Goal: Find specific page/section: Find specific page/section

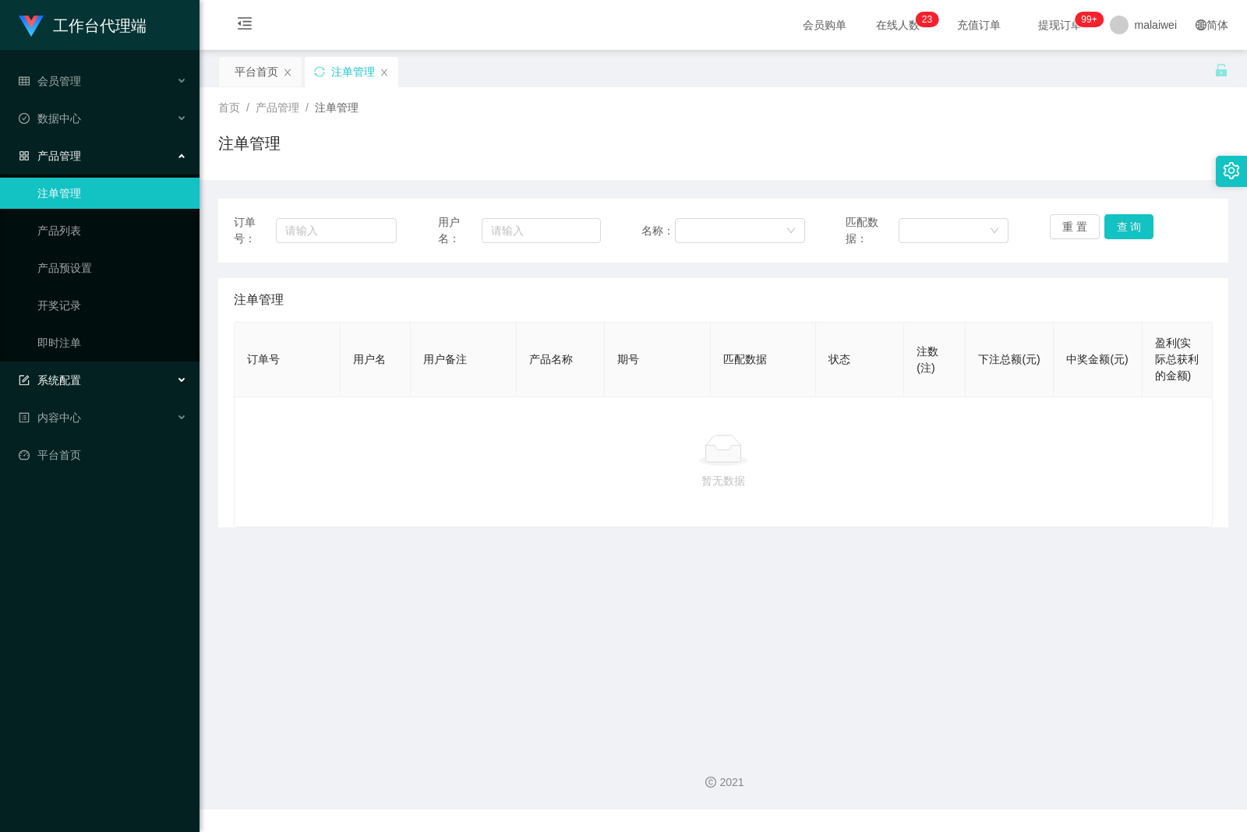
click at [96, 390] on div "系统配置" at bounding box center [99, 380] width 199 height 31
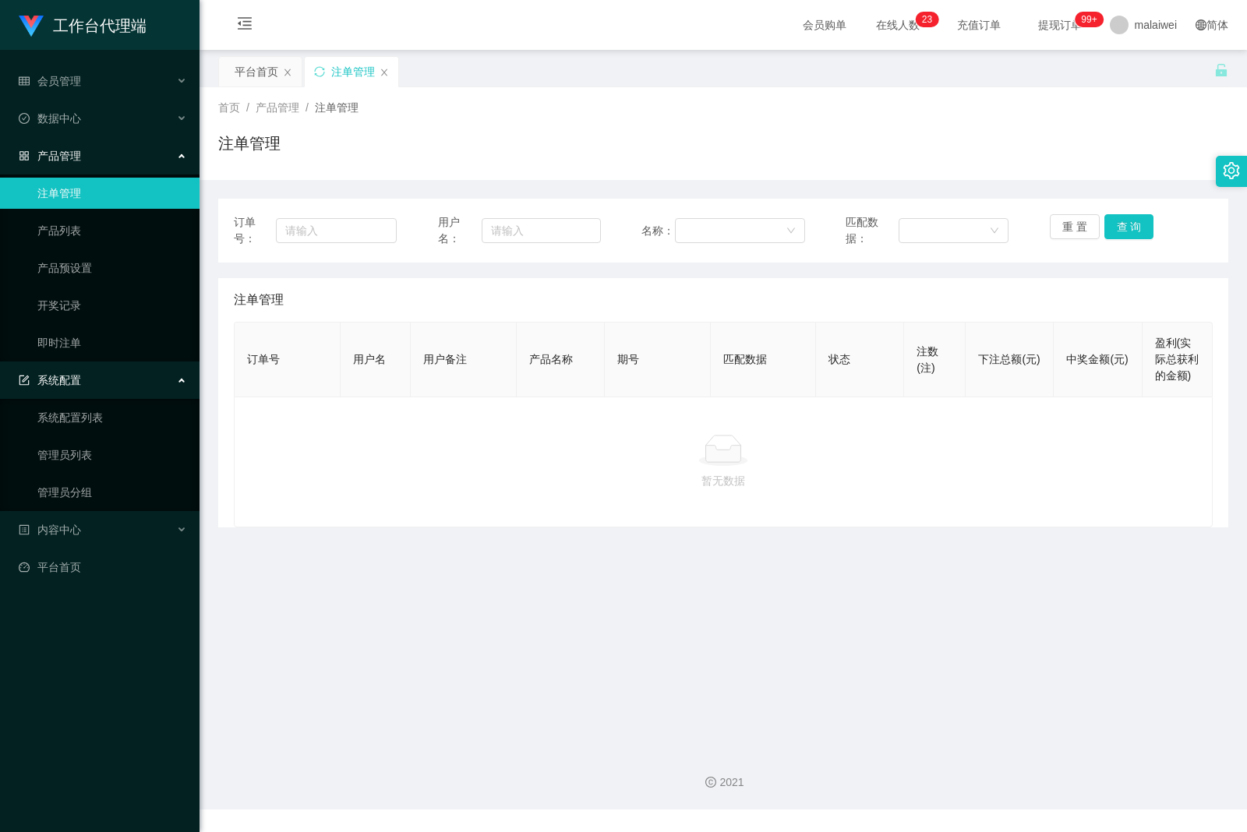
click at [93, 148] on div "产品管理" at bounding box center [99, 155] width 199 height 31
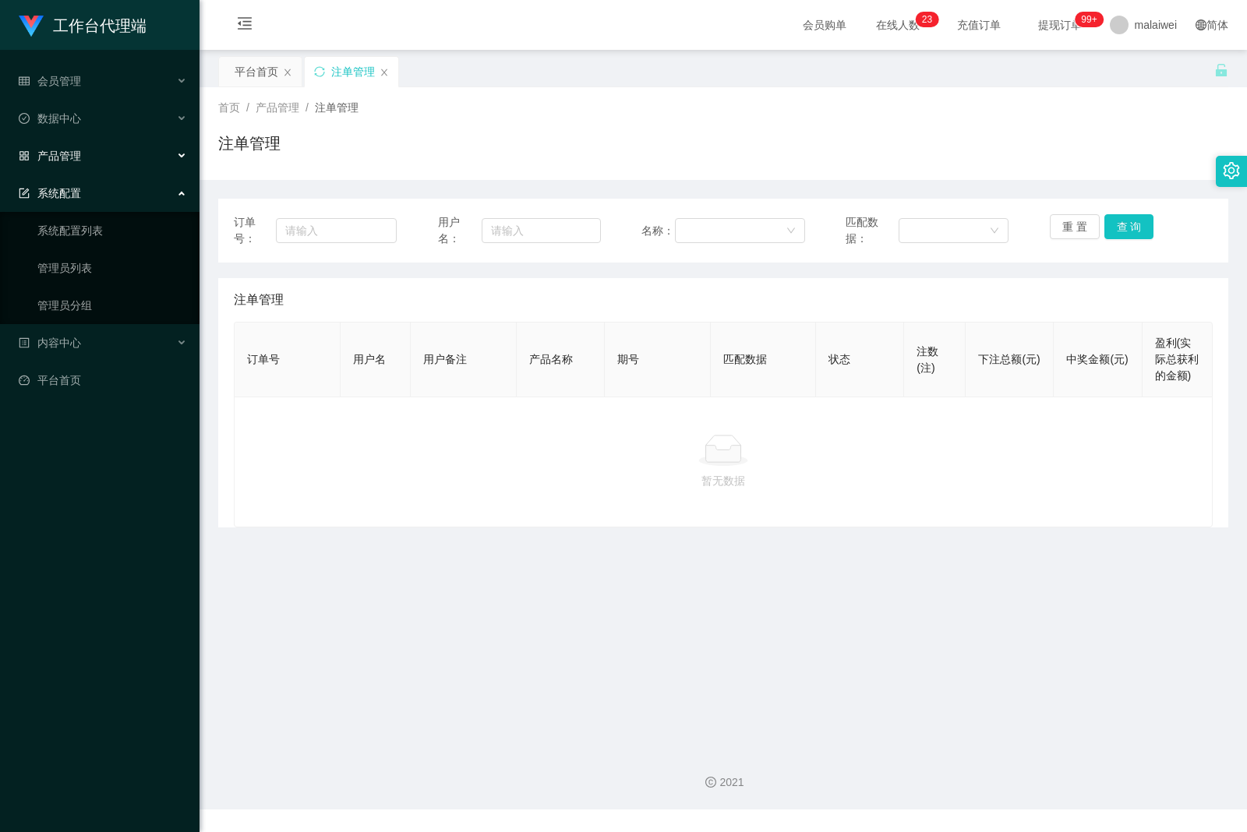
click at [100, 147] on div "产品管理" at bounding box center [99, 155] width 199 height 31
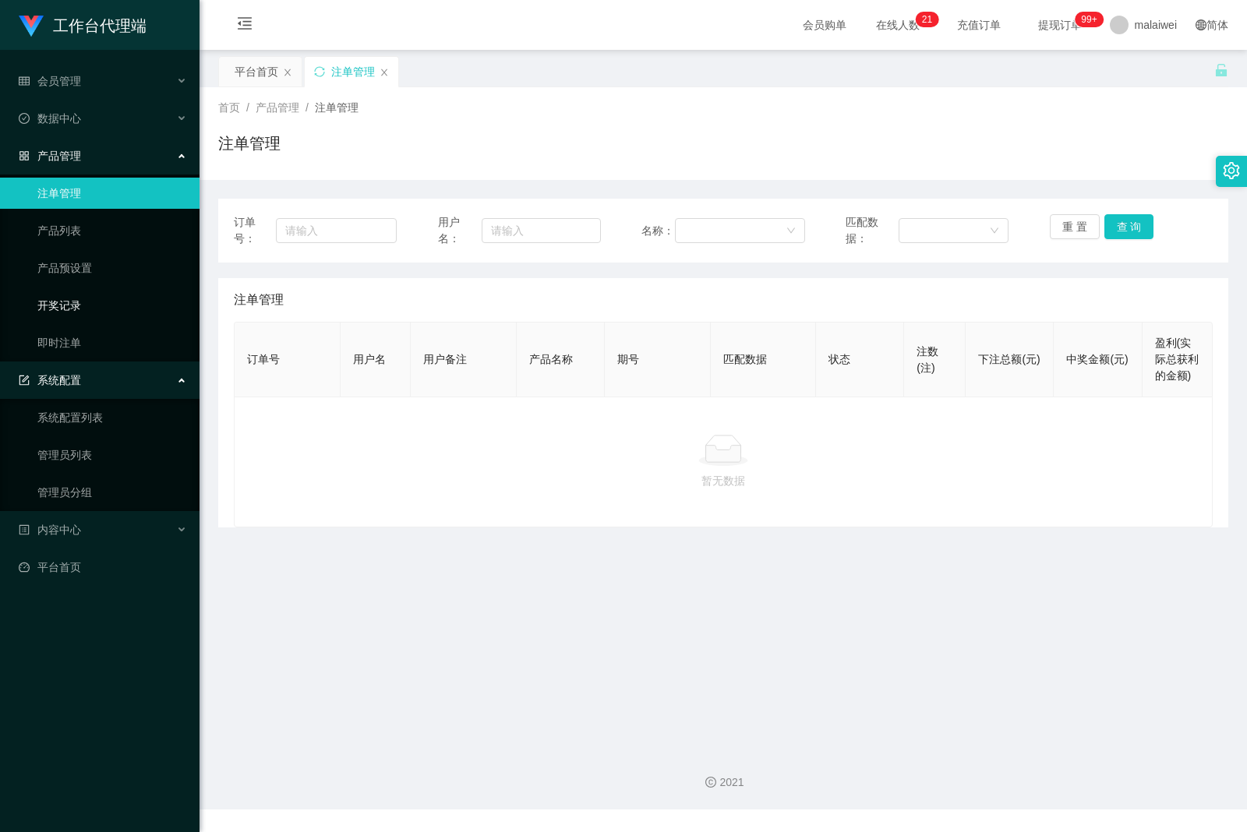
click at [92, 302] on link "开奖记录" at bounding box center [112, 305] width 150 height 31
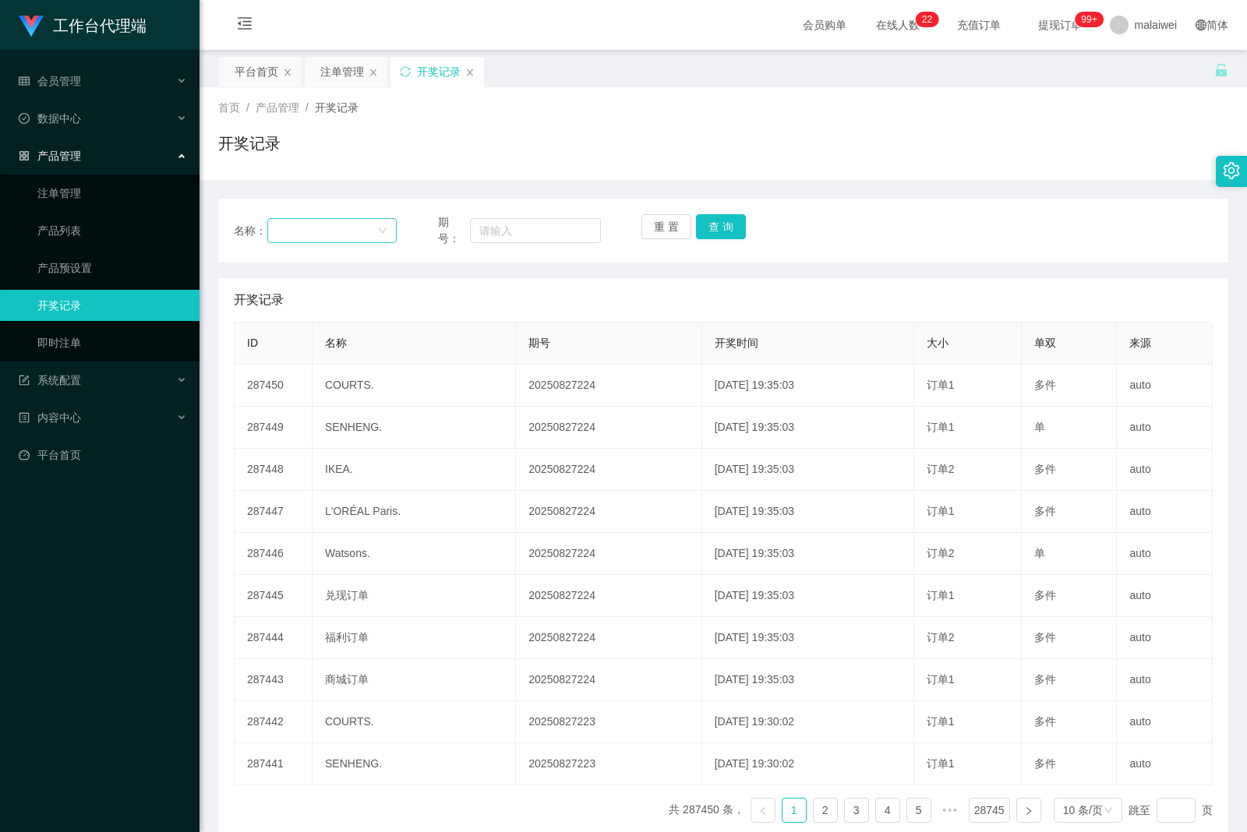
click at [364, 225] on div at bounding box center [327, 230] width 101 height 23
